Goal: Task Accomplishment & Management: Use online tool/utility

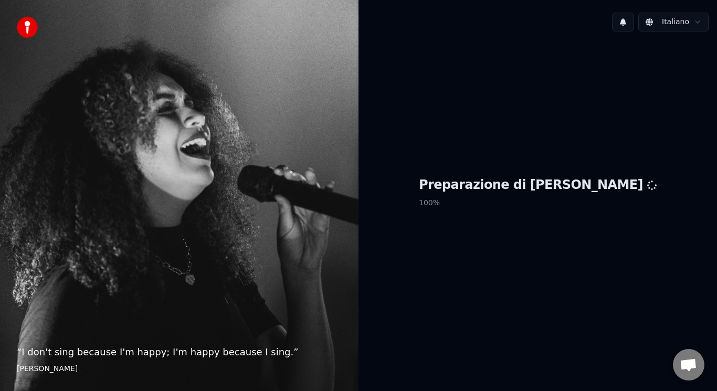
click at [158, 151] on div "“ I don't sing because I'm happy; I'm happy because I sing. ” [PERSON_NAME]" at bounding box center [179, 195] width 358 height 391
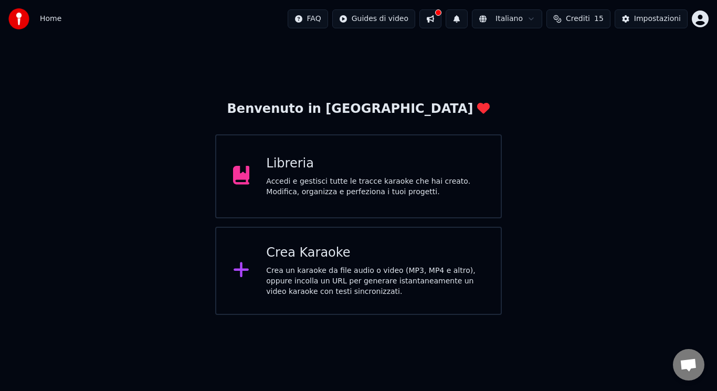
click at [237, 285] on div "Crea Karaoke Crea un karaoke da file audio o video (MP3, MP4 e altro), oppure i…" at bounding box center [358, 271] width 287 height 88
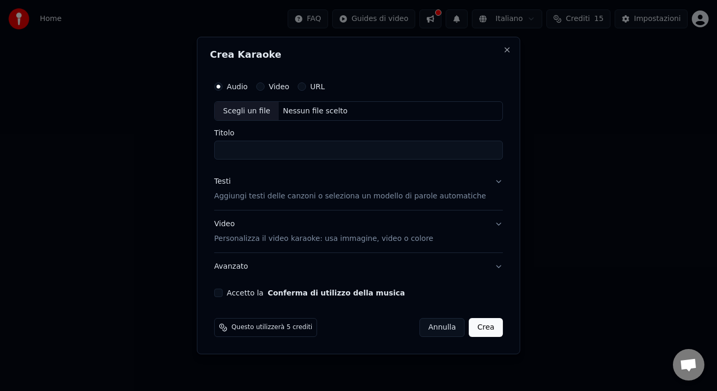
click at [262, 112] on div "Scegli un file" at bounding box center [247, 111] width 64 height 19
type input "**********"
click at [236, 293] on div "Accetto la Conferma di utilizzo della musica" at bounding box center [358, 293] width 289 height 8
click at [222, 293] on button "Accetto la Conferma di utilizzo della musica" at bounding box center [218, 293] width 8 height 8
click at [327, 200] on p "Aggiungi testi delle canzoni o seleziona un modello di parole automatiche" at bounding box center [350, 197] width 272 height 10
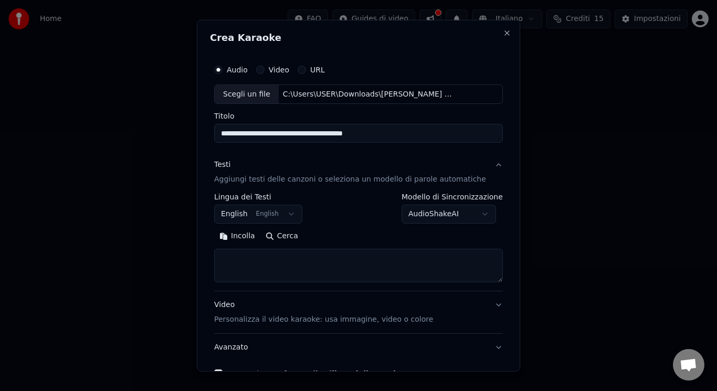
click at [274, 321] on p "Personalizza il video karaoke: usa immagine, video o colore" at bounding box center [323, 319] width 219 height 10
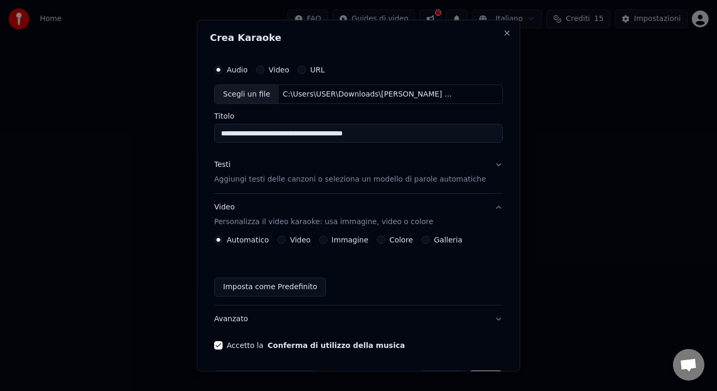
click at [285, 238] on button "Video" at bounding box center [281, 240] width 8 height 8
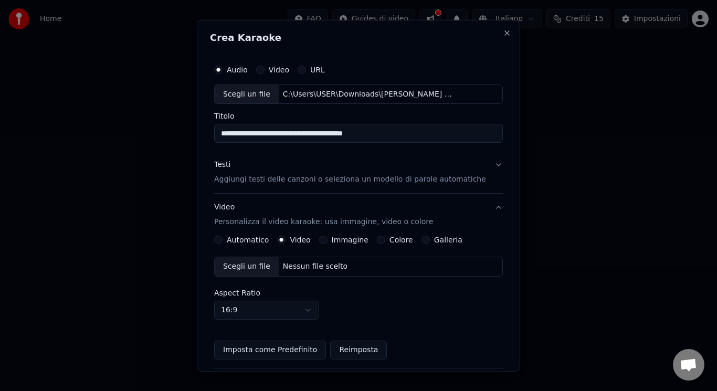
click at [248, 266] on div "Scegli un file" at bounding box center [247, 266] width 64 height 19
click at [291, 178] on p "Aggiungi testi delle canzoni o seleziona un modello di parole automatiche" at bounding box center [350, 179] width 272 height 10
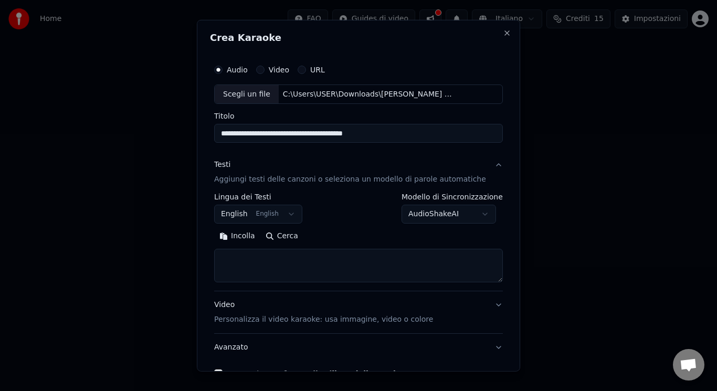
click at [276, 221] on button "English English" at bounding box center [258, 214] width 88 height 19
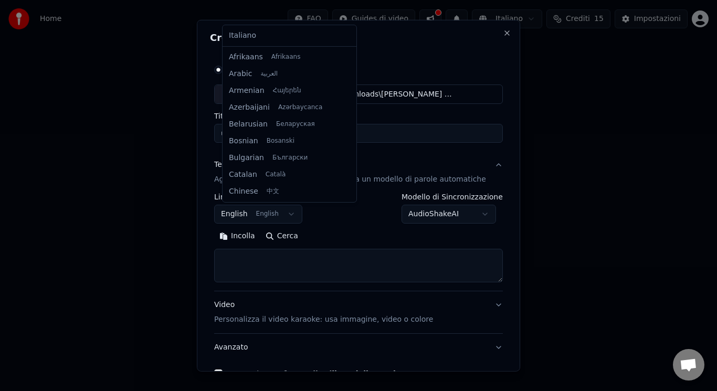
scroll to position [84, 0]
click at [313, 26] on div "Italiano Afrikaans Afrikaans Arabic العربية Armenian Հայերեն Azerbaijani Azərba…" at bounding box center [289, 113] width 134 height 177
select select "**"
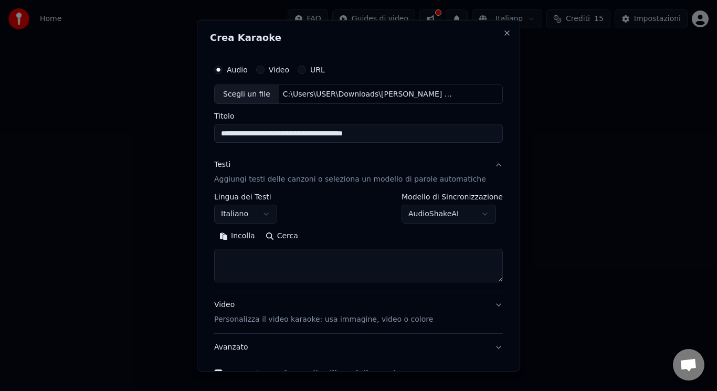
click at [300, 255] on textarea at bounding box center [358, 266] width 289 height 34
click at [244, 230] on button "Incolla" at bounding box center [237, 236] width 46 height 17
click at [339, 242] on button "Espandi" at bounding box center [336, 236] width 51 height 17
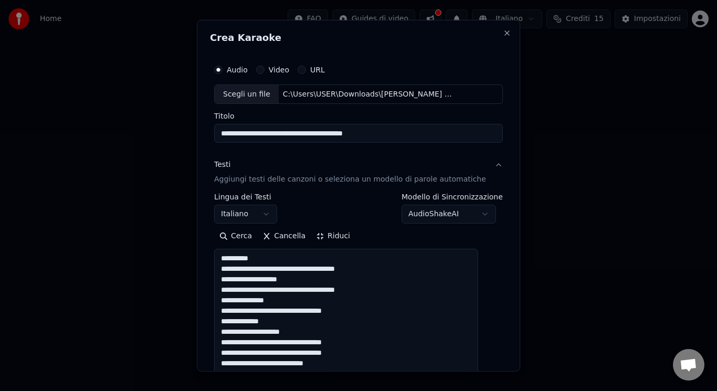
drag, startPoint x: 285, startPoint y: 254, endPoint x: 205, endPoint y: 252, distance: 80.8
click at [205, 252] on div "**********" at bounding box center [358, 195] width 323 height 352
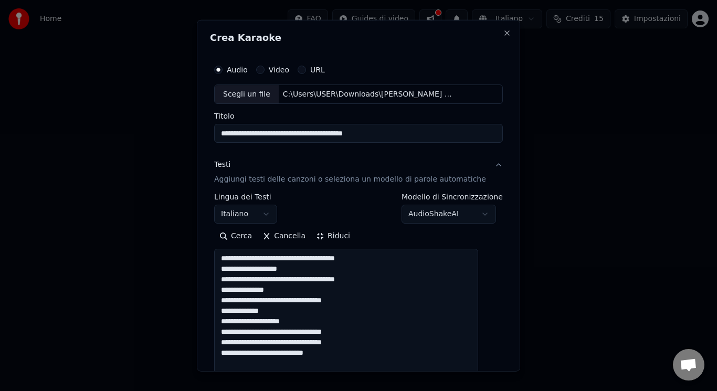
scroll to position [71, 0]
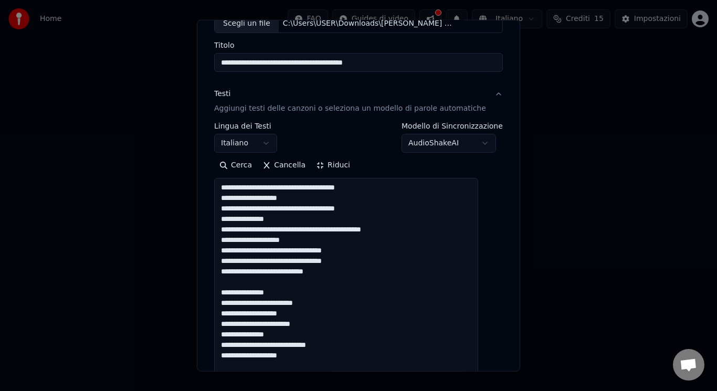
drag, startPoint x: 295, startPoint y: 289, endPoint x: 266, endPoint y: 282, distance: 29.5
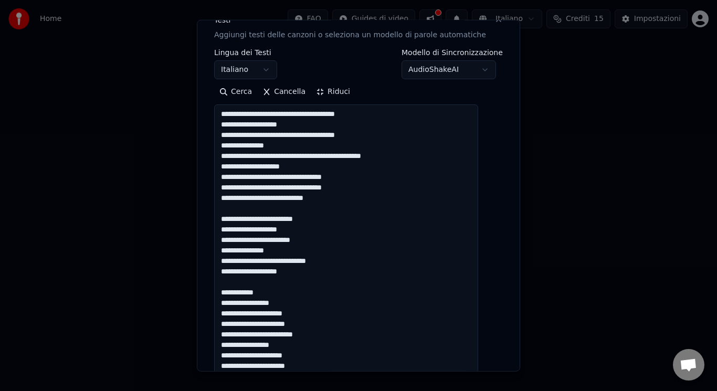
scroll to position [165, 0]
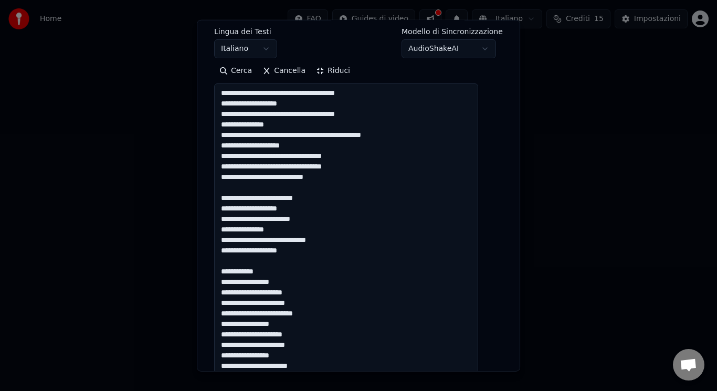
drag, startPoint x: 266, startPoint y: 272, endPoint x: 252, endPoint y: 264, distance: 16.0
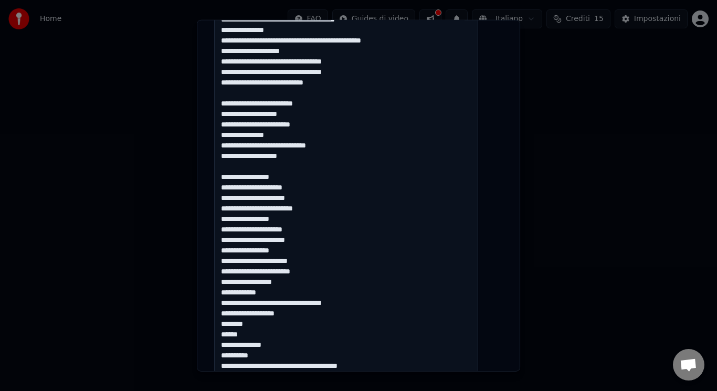
scroll to position [270, 0]
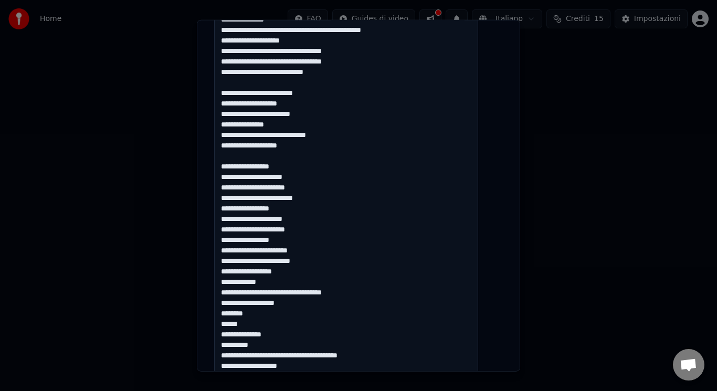
click at [309, 236] on textarea at bounding box center [346, 380] width 264 height 805
drag, startPoint x: 227, startPoint y: 252, endPoint x: 292, endPoint y: 342, distance: 110.4
click at [292, 342] on textarea at bounding box center [346, 380] width 264 height 805
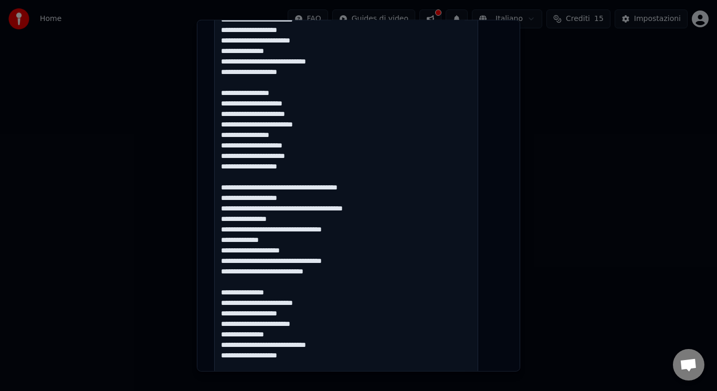
scroll to position [354, 0]
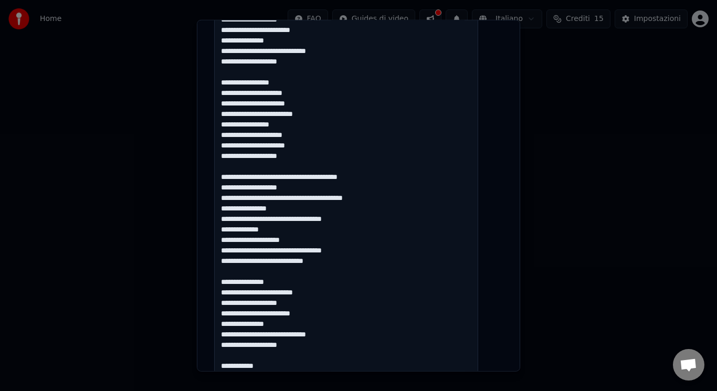
click at [228, 228] on textarea at bounding box center [346, 297] width 264 height 805
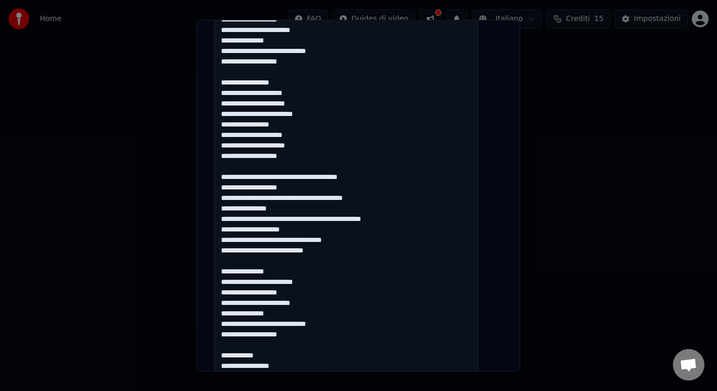
drag, startPoint x: 282, startPoint y: 271, endPoint x: 262, endPoint y: 264, distance: 21.3
click at [262, 264] on textarea at bounding box center [346, 297] width 264 height 805
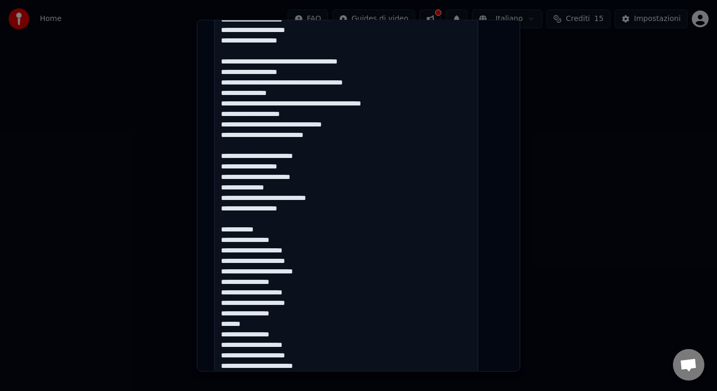
scroll to position [480, 0]
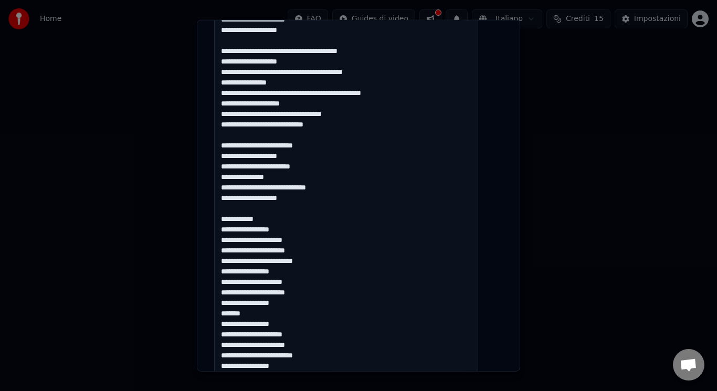
drag, startPoint x: 269, startPoint y: 219, endPoint x: 249, endPoint y: 213, distance: 20.6
click at [249, 213] on textarea at bounding box center [346, 171] width 264 height 805
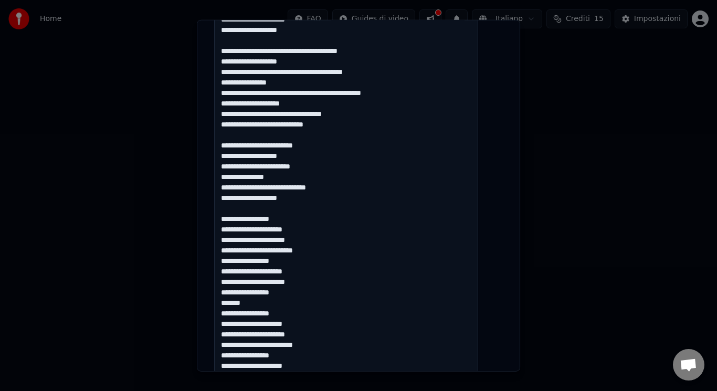
click at [312, 297] on textarea at bounding box center [346, 171] width 264 height 805
drag, startPoint x: 257, startPoint y: 302, endPoint x: 204, endPoint y: 301, distance: 53.0
click at [204, 301] on body "**********" at bounding box center [358, 157] width 717 height 315
click at [272, 304] on textarea at bounding box center [346, 171] width 264 height 805
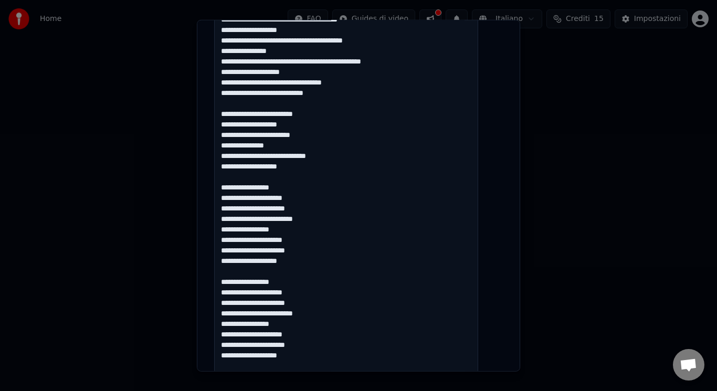
type textarea "**********"
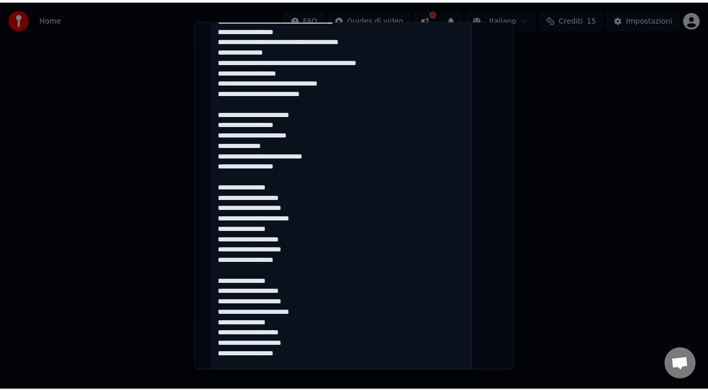
scroll to position [835, 0]
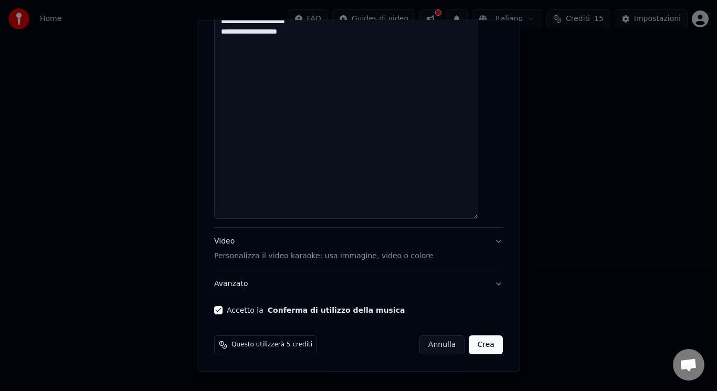
click at [469, 348] on button "Crea" at bounding box center [486, 344] width 34 height 19
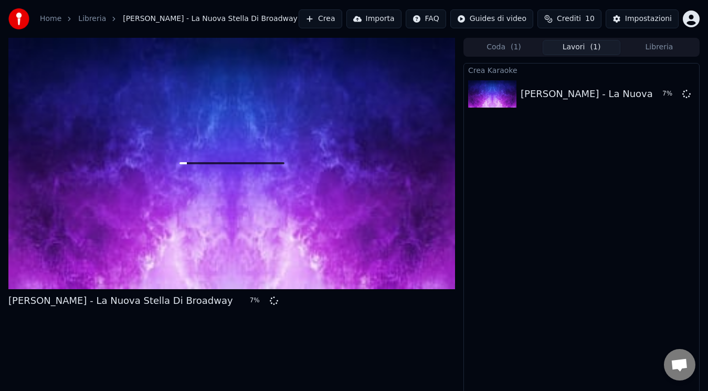
click at [675, 48] on button "Libreria" at bounding box center [659, 47] width 78 height 15
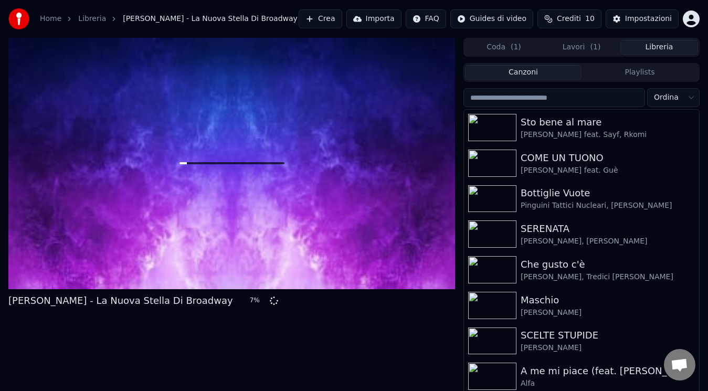
click at [599, 98] on input "search" at bounding box center [554, 97] width 182 height 19
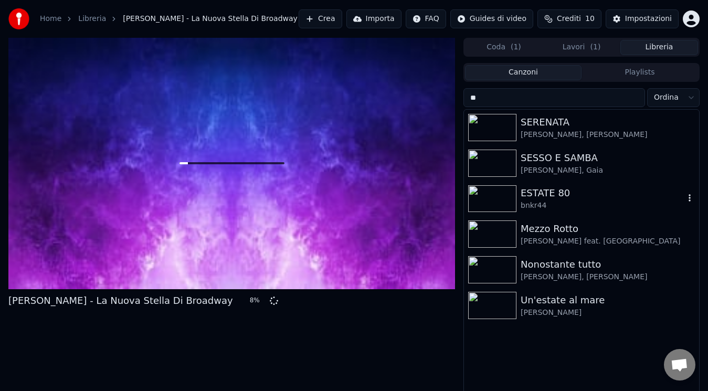
type input "**"
click at [535, 213] on div "ESTATE 80 bnkr44" at bounding box center [581, 199] width 235 height 36
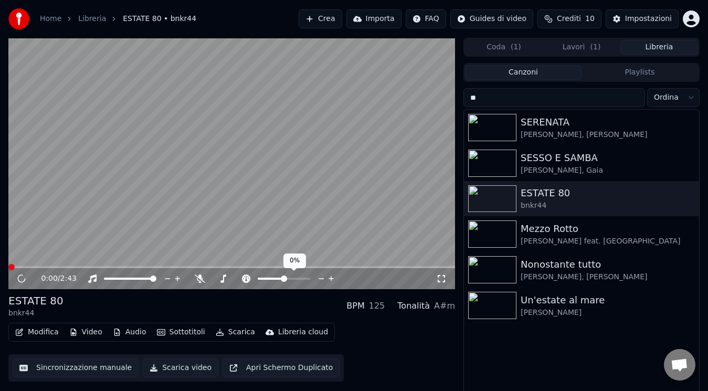
click at [323, 280] on icon at bounding box center [321, 278] width 10 height 10
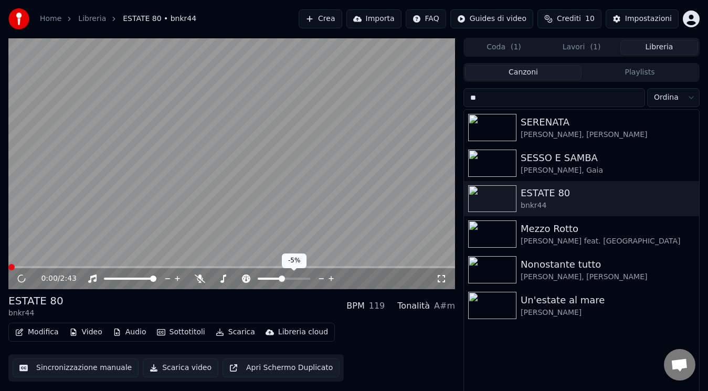
click at [323, 280] on icon at bounding box center [321, 278] width 10 height 10
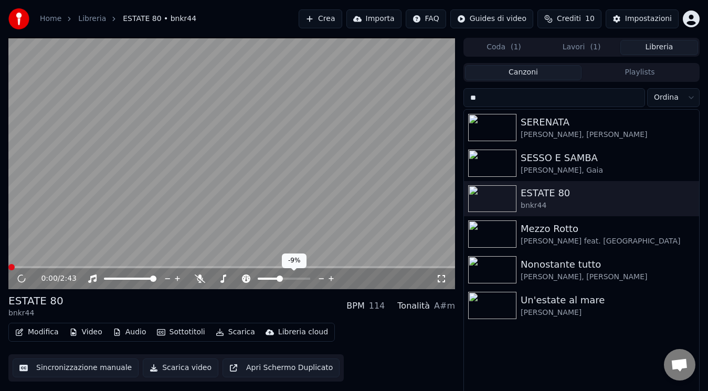
click at [323, 280] on icon at bounding box center [321, 278] width 10 height 10
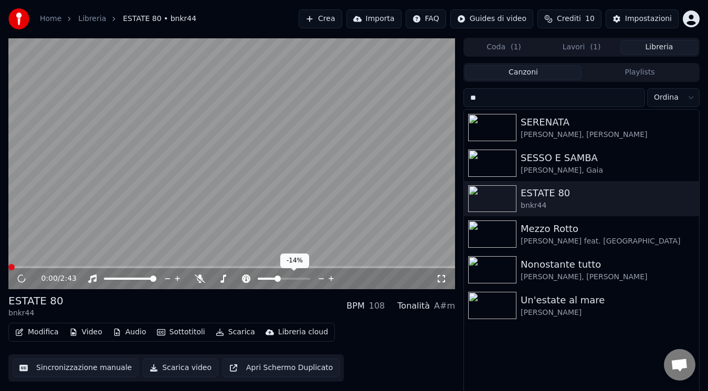
click at [323, 280] on icon at bounding box center [321, 278] width 10 height 10
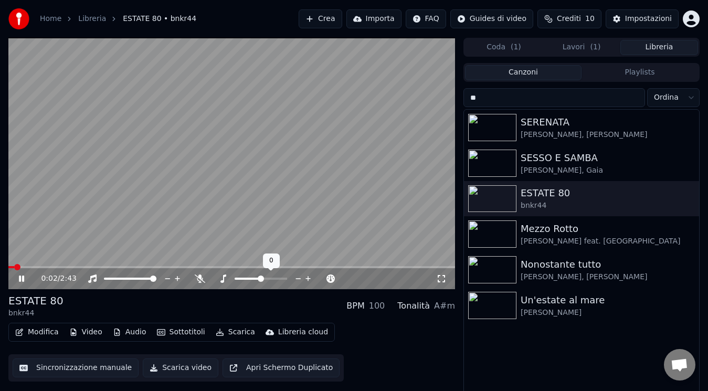
click at [298, 281] on icon at bounding box center [298, 278] width 10 height 10
click at [18, 282] on icon at bounding box center [29, 278] width 24 height 8
click at [8, 270] on span at bounding box center [11, 267] width 6 height 6
click at [22, 280] on icon at bounding box center [21, 278] width 6 height 7
click at [446, 279] on icon at bounding box center [441, 278] width 10 height 8
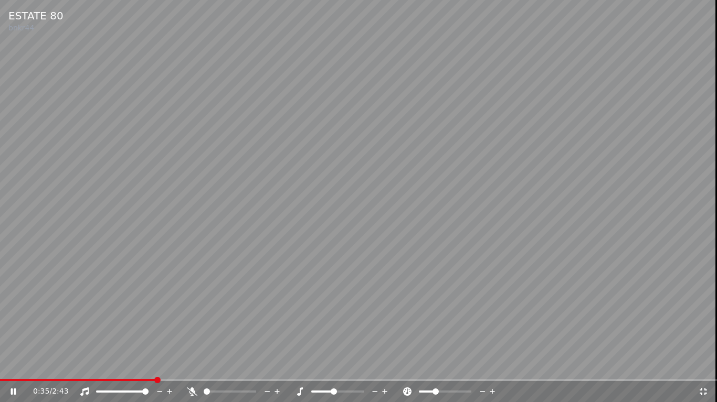
click at [447, 277] on video at bounding box center [358, 201] width 717 height 402
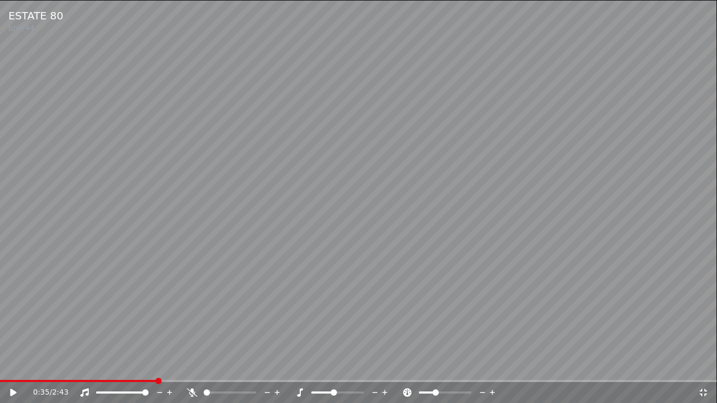
click at [213, 275] on video at bounding box center [358, 201] width 717 height 403
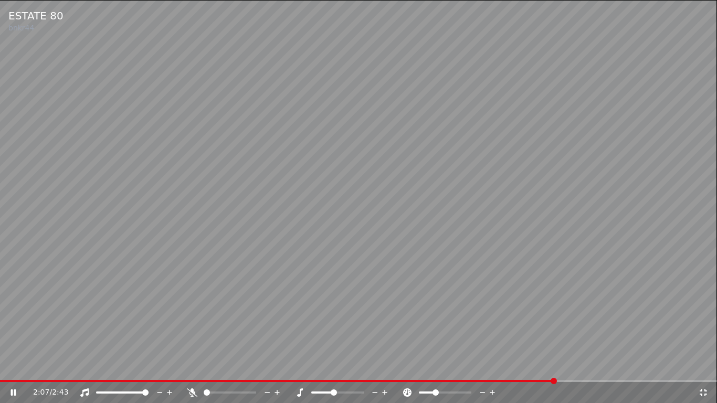
click at [554, 381] on span at bounding box center [277, 381] width 555 height 2
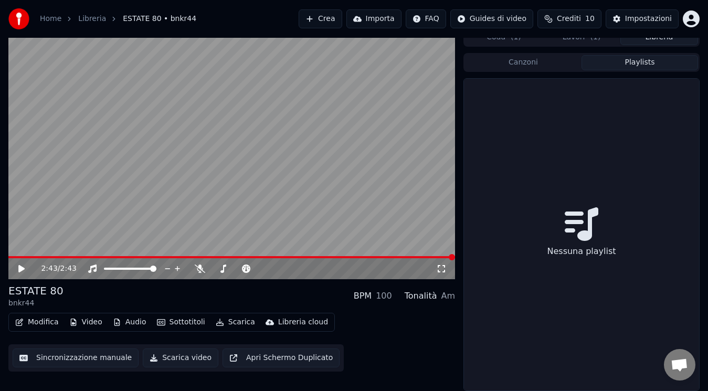
scroll to position [10, 0]
click at [612, 56] on button "Playlists" at bounding box center [639, 62] width 116 height 15
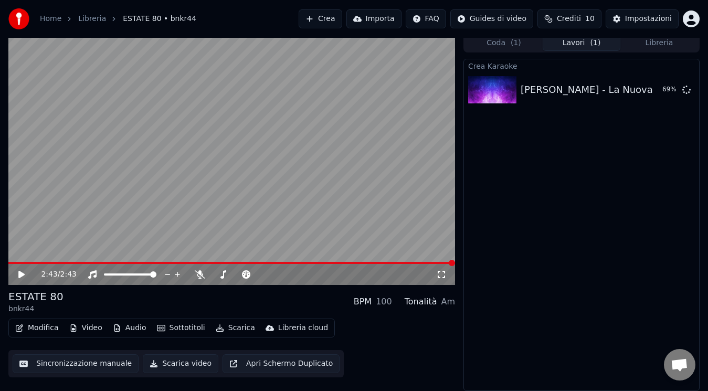
click at [599, 44] on button "Lavori ( 1 )" at bounding box center [582, 43] width 78 height 15
click at [658, 44] on button "Libreria" at bounding box center [659, 43] width 78 height 15
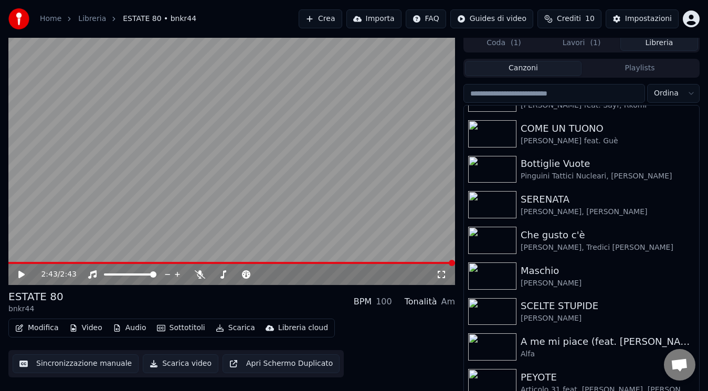
scroll to position [36, 0]
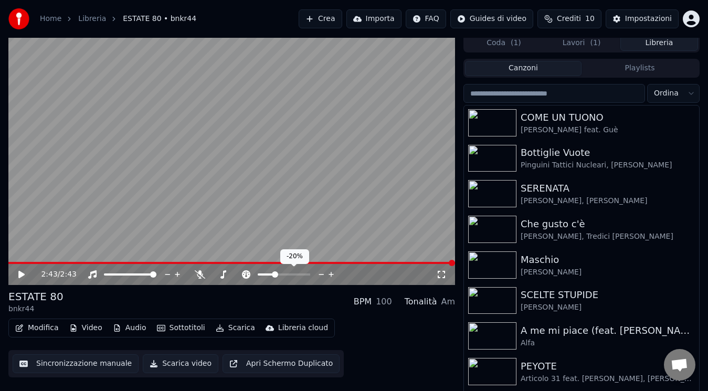
click at [331, 275] on icon at bounding box center [331, 274] width 10 height 10
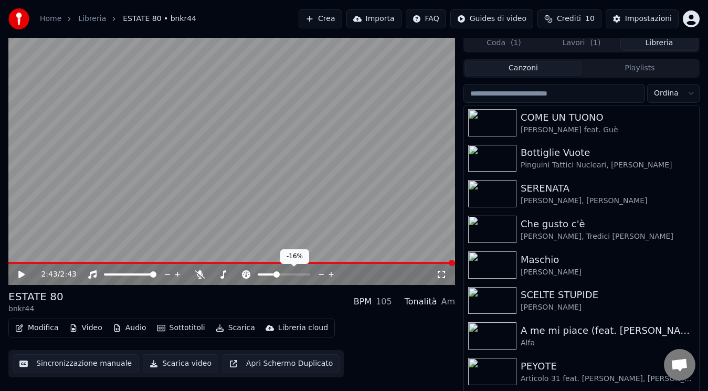
click at [331, 275] on icon at bounding box center [331, 274] width 10 height 10
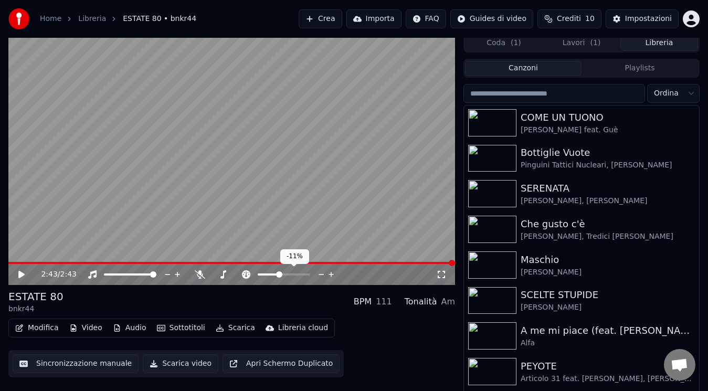
click at [331, 275] on icon at bounding box center [331, 274] width 10 height 10
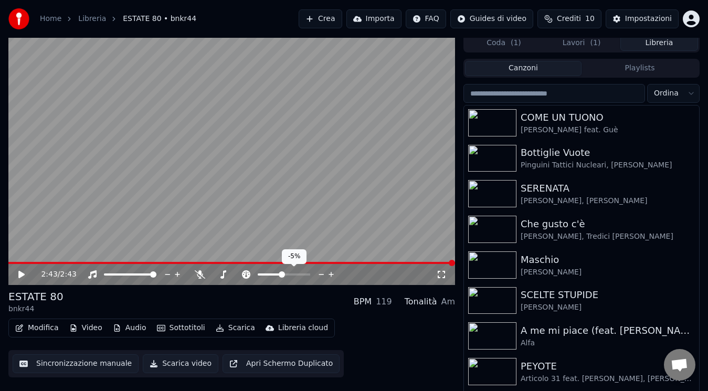
click at [331, 275] on icon at bounding box center [331, 274] width 10 height 10
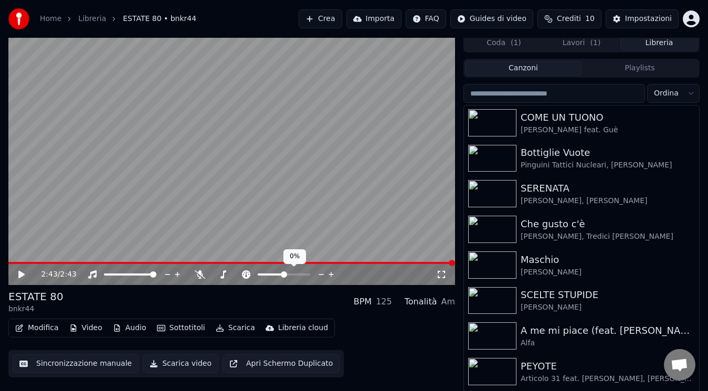
click at [331, 275] on icon at bounding box center [331, 274] width 10 height 10
click at [322, 275] on icon at bounding box center [321, 274] width 10 height 10
click at [306, 274] on icon at bounding box center [307, 274] width 5 height 5
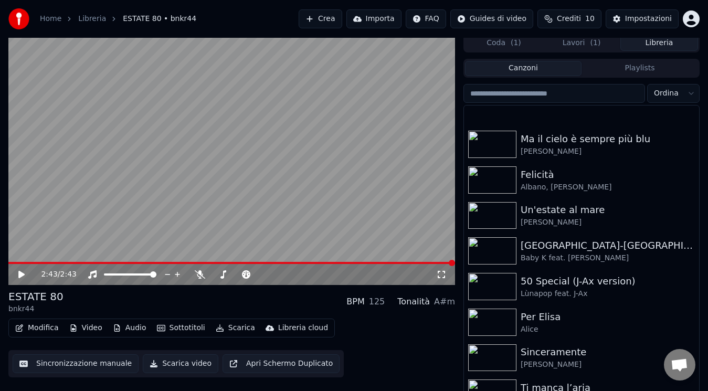
scroll to position [940, 0]
